Goal: Navigation & Orientation: Find specific page/section

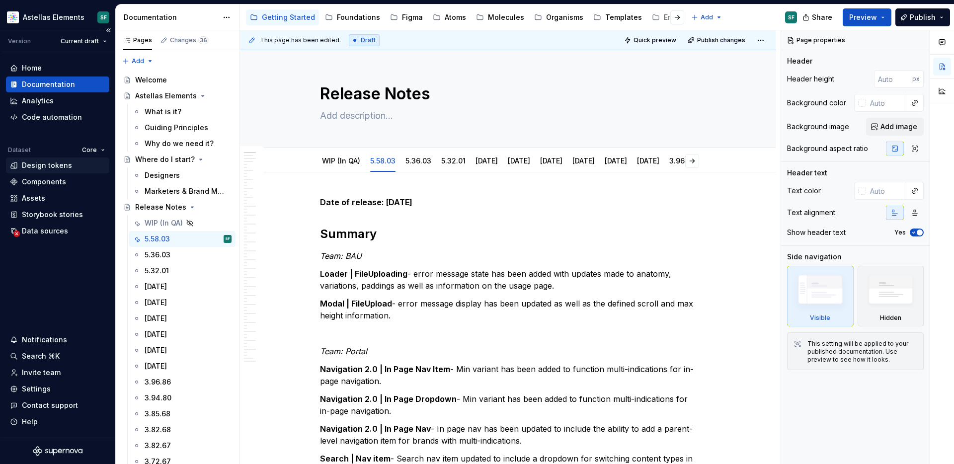
click at [69, 166] on div "Design tokens" at bounding box center [47, 166] width 50 height 10
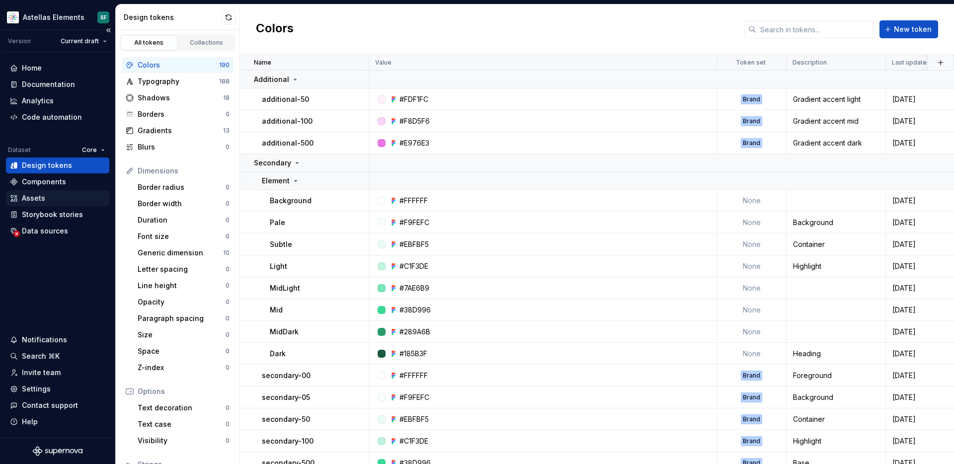
click at [49, 195] on div "Assets" at bounding box center [57, 198] width 95 height 10
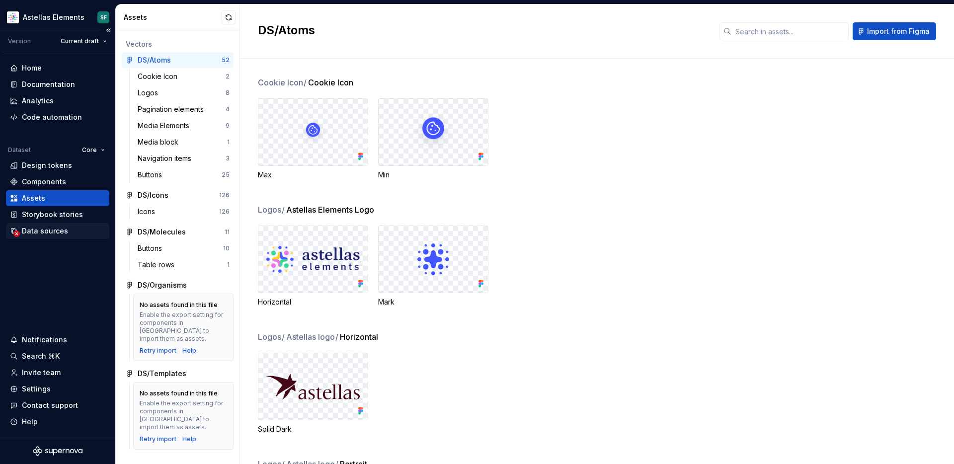
click at [42, 233] on div "Data sources" at bounding box center [45, 231] width 46 height 10
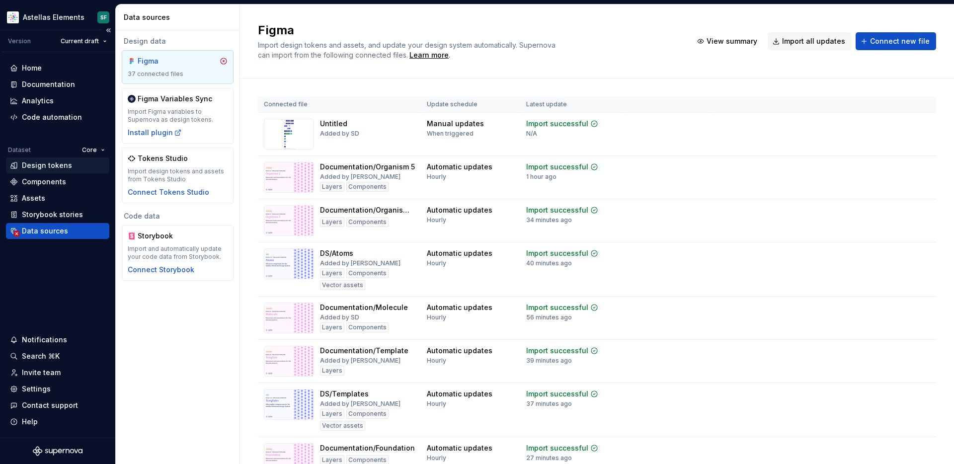
click at [55, 168] on div "Design tokens" at bounding box center [47, 166] width 50 height 10
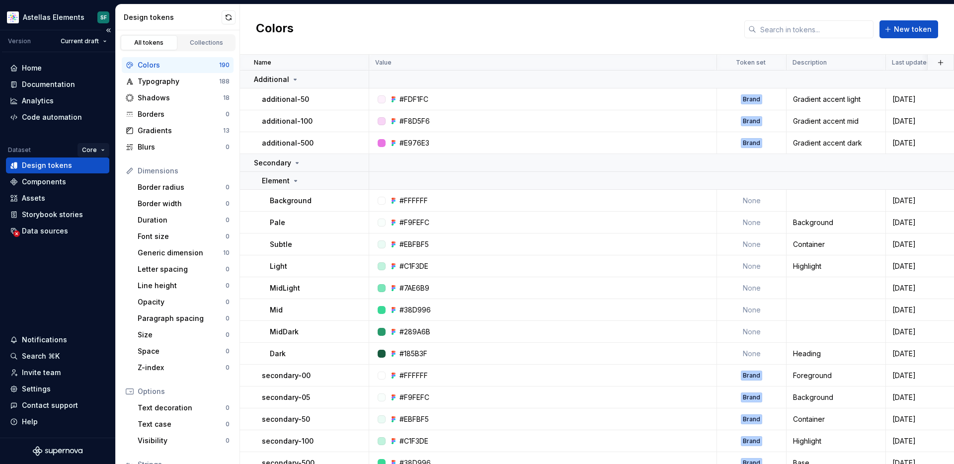
click at [97, 152] on html "Astellas Elements SF Version Current draft Home Documentation Analytics Code au…" at bounding box center [477, 232] width 954 height 464
click at [66, 276] on html "Astellas Elements SF Version Current draft Home Documentation Analytics Code au…" at bounding box center [477, 232] width 954 height 464
